Goal: Check status: Check status

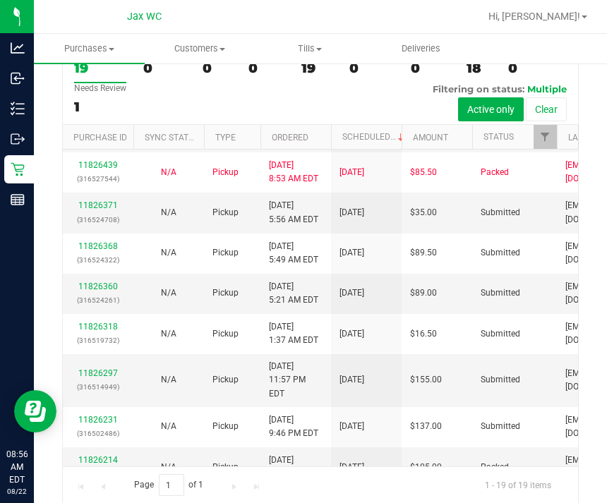
scroll to position [406, -1]
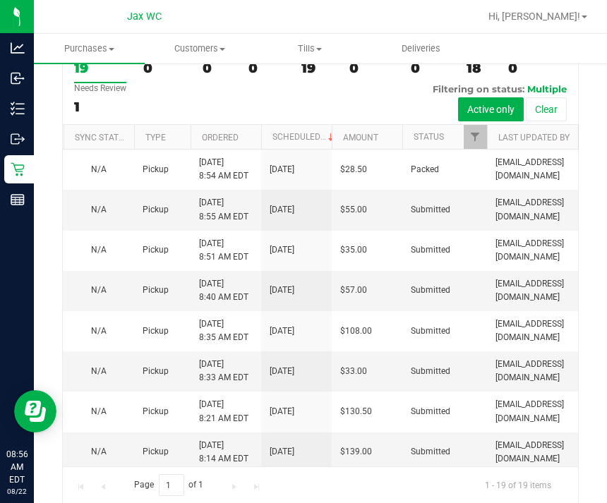
click at [87, 445] on div "N/A" at bounding box center [99, 451] width 54 height 13
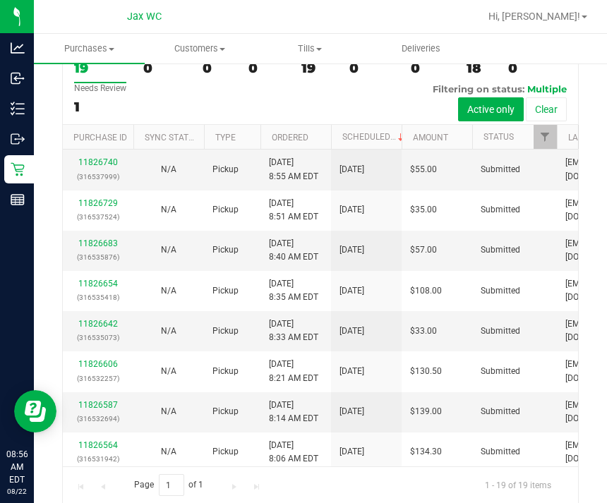
click at [100, 400] on link "11826587" at bounding box center [98, 405] width 40 height 10
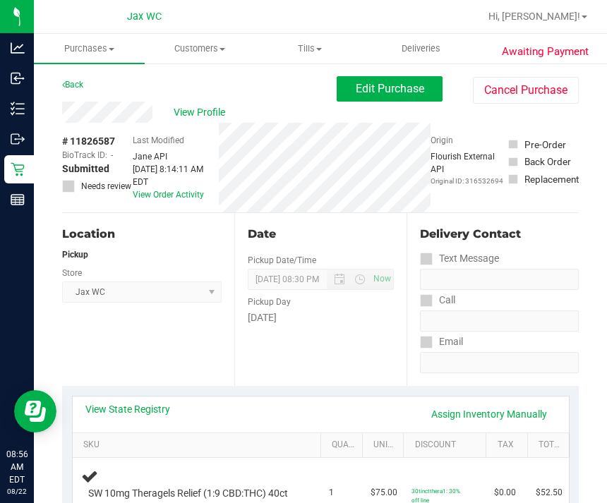
click at [73, 86] on link "Back" at bounding box center [72, 85] width 21 height 10
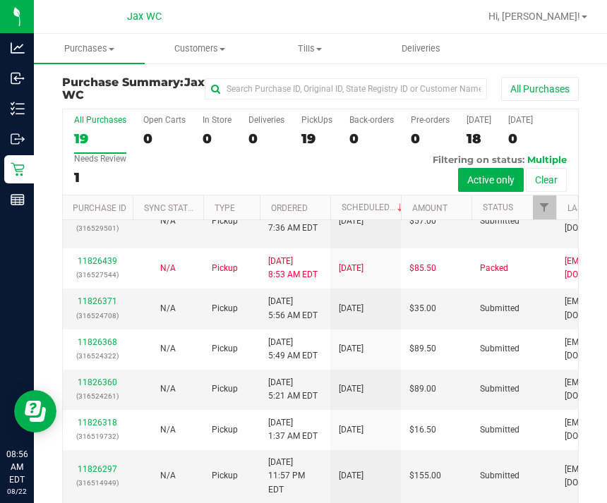
click at [97, 256] on link "11826439" at bounding box center [98, 261] width 40 height 10
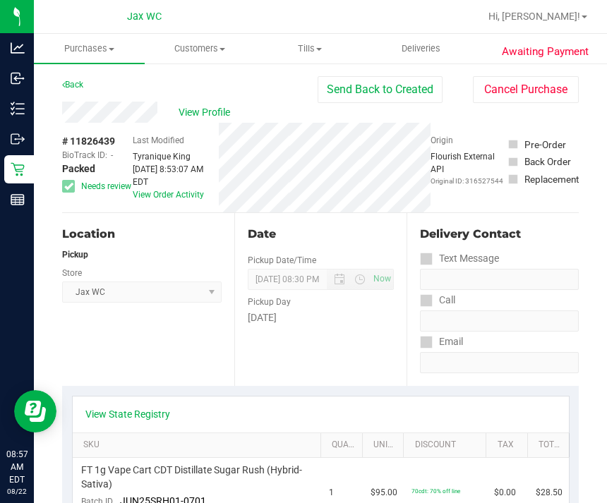
click at [83, 87] on link "Back" at bounding box center [72, 85] width 21 height 10
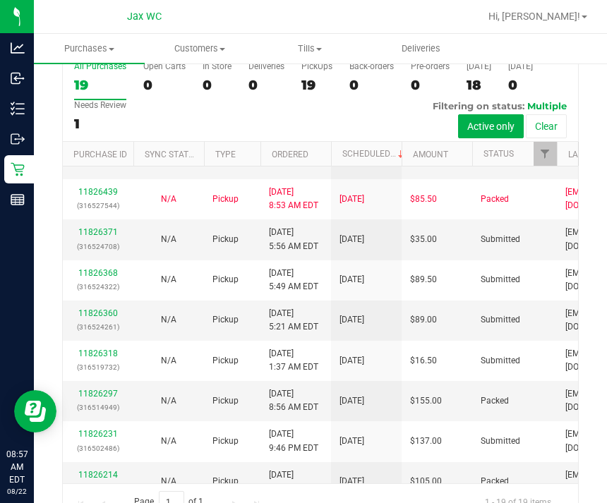
click at [88, 389] on link "11826297" at bounding box center [98, 394] width 40 height 10
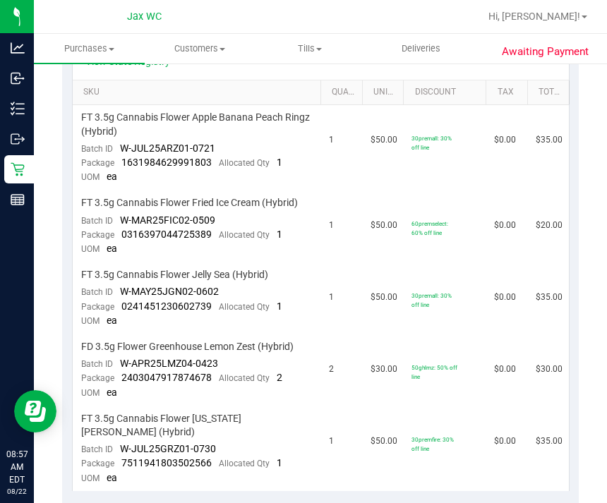
click at [23, 104] on line at bounding box center [20, 104] width 8 height 0
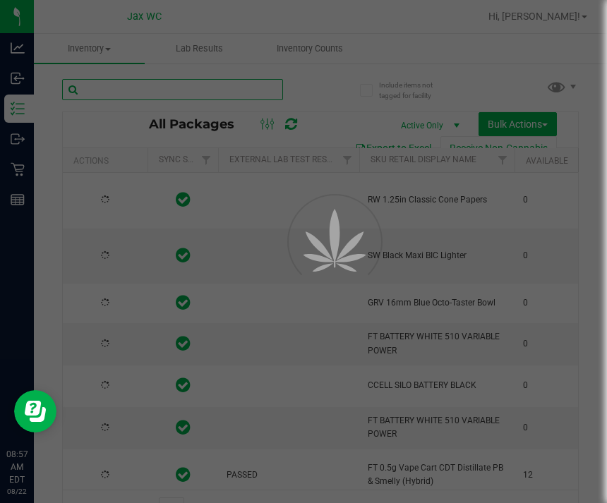
click at [205, 85] on input "text" at bounding box center [172, 89] width 221 height 21
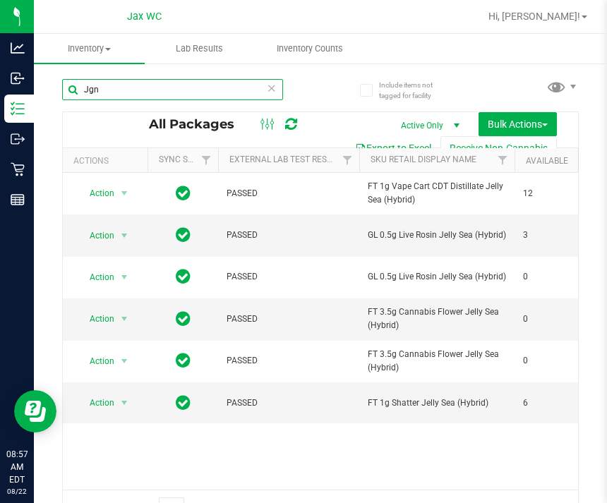
click at [263, 98] on input "Jgn" at bounding box center [172, 89] width 221 height 21
type input "Jgn"
click at [276, 80] on icon at bounding box center [272, 87] width 10 height 17
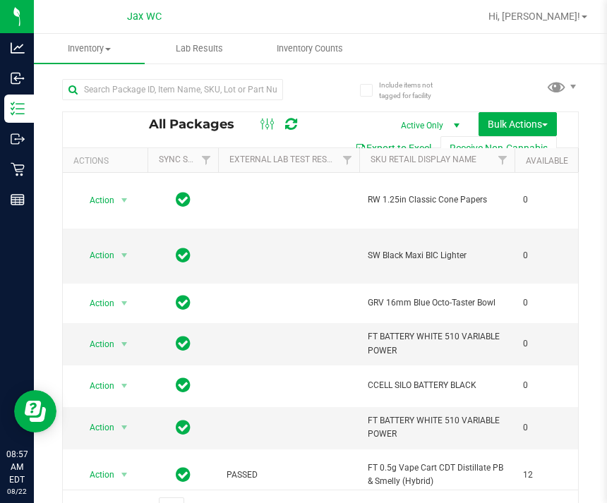
click at [14, 167] on icon at bounding box center [17, 169] width 13 height 13
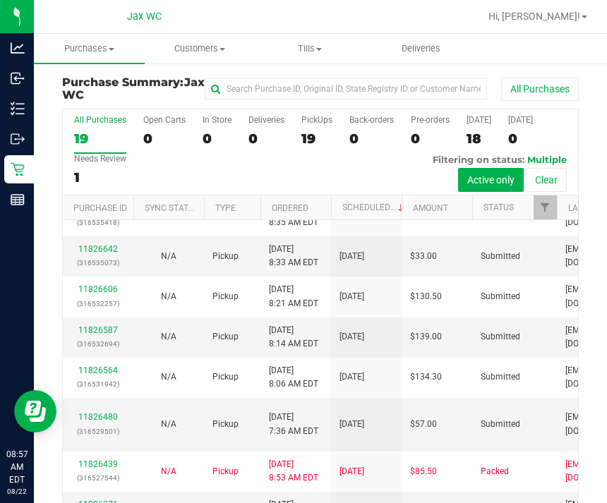
click at [104, 284] on link "11826606" at bounding box center [98, 289] width 40 height 10
